Goal: Task Accomplishment & Management: Use online tool/utility

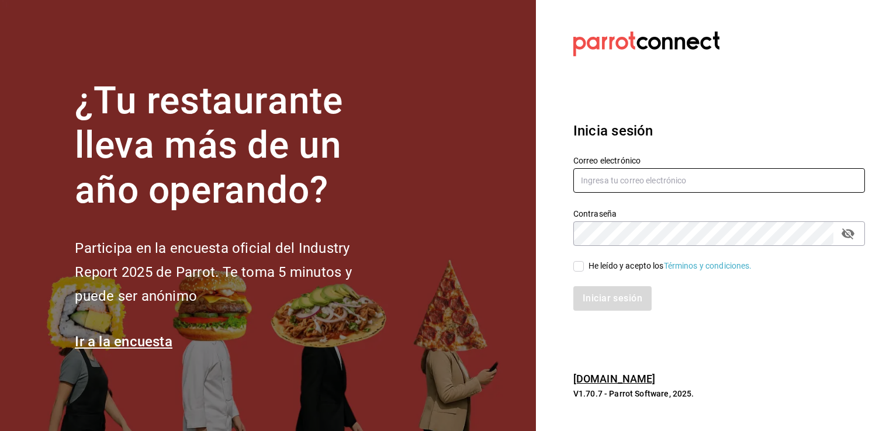
type input "[PERSON_NAME][EMAIL_ADDRESS][PERSON_NAME][DOMAIN_NAME]"
click at [582, 261] on label "He leído y acepto los Términos y condiciones." at bounding box center [662, 266] width 179 height 12
click at [582, 261] on input "He leído y acepto los Términos y condiciones." at bounding box center [578, 266] width 11 height 11
checkbox input "true"
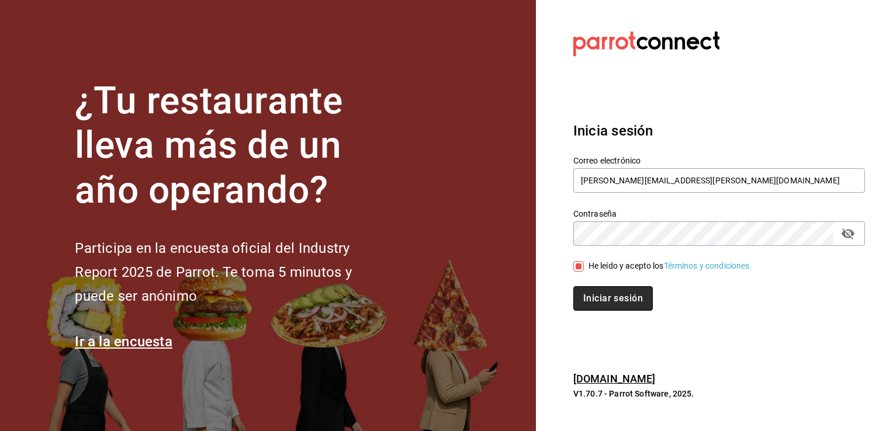
click at [594, 287] on button "Iniciar sesión" at bounding box center [612, 298] width 79 height 25
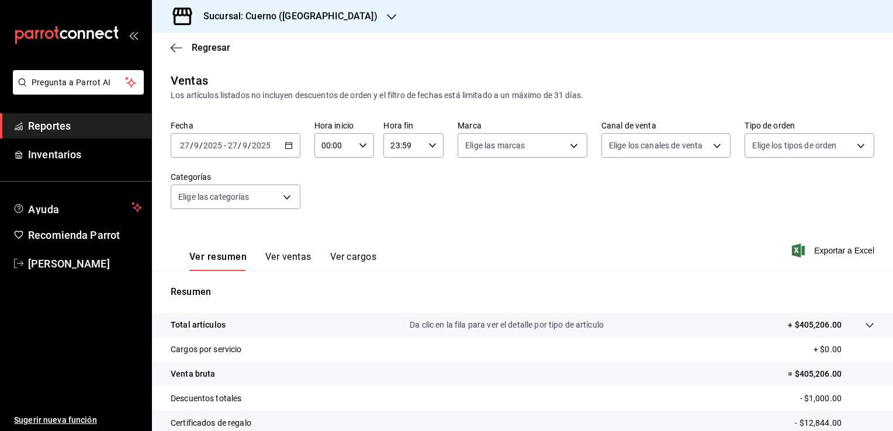
click at [283, 153] on div "[DATE] [DATE] - [DATE] [DATE]" at bounding box center [236, 145] width 130 height 25
click at [285, 148] on icon "button" at bounding box center [289, 145] width 8 height 8
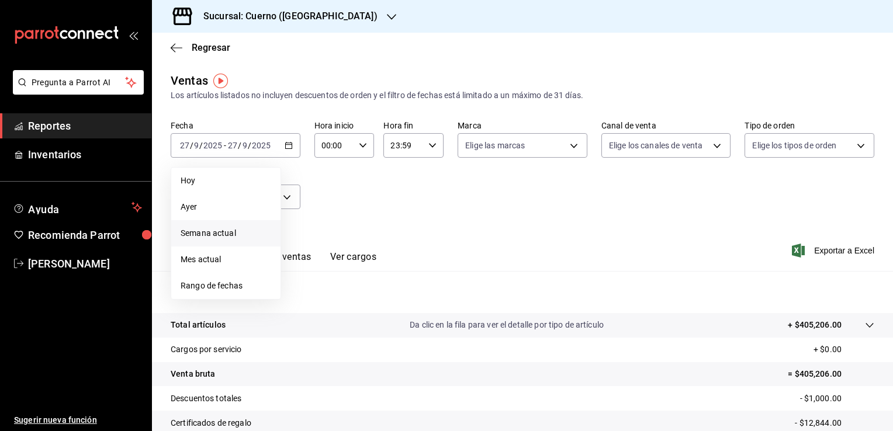
click at [220, 237] on span "Semana actual" at bounding box center [226, 233] width 91 height 12
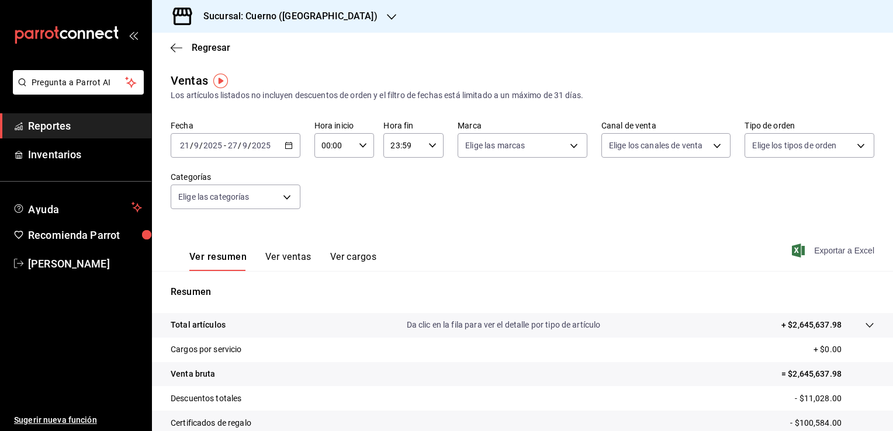
click at [828, 253] on span "Exportar a Excel" at bounding box center [834, 251] width 80 height 14
